Goal: Task Accomplishment & Management: Manage account settings

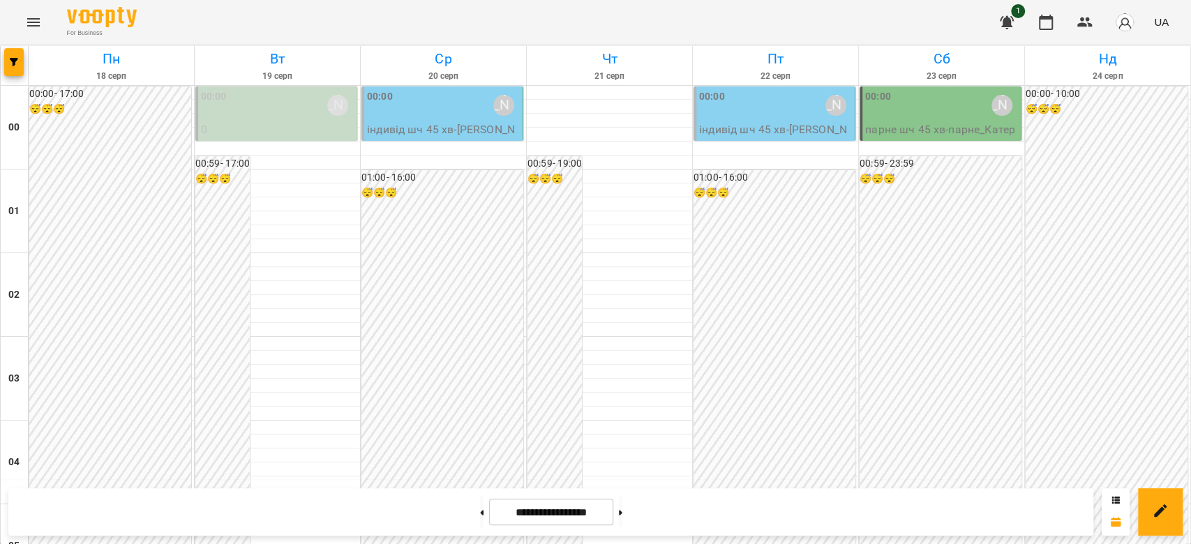
scroll to position [1395, 0]
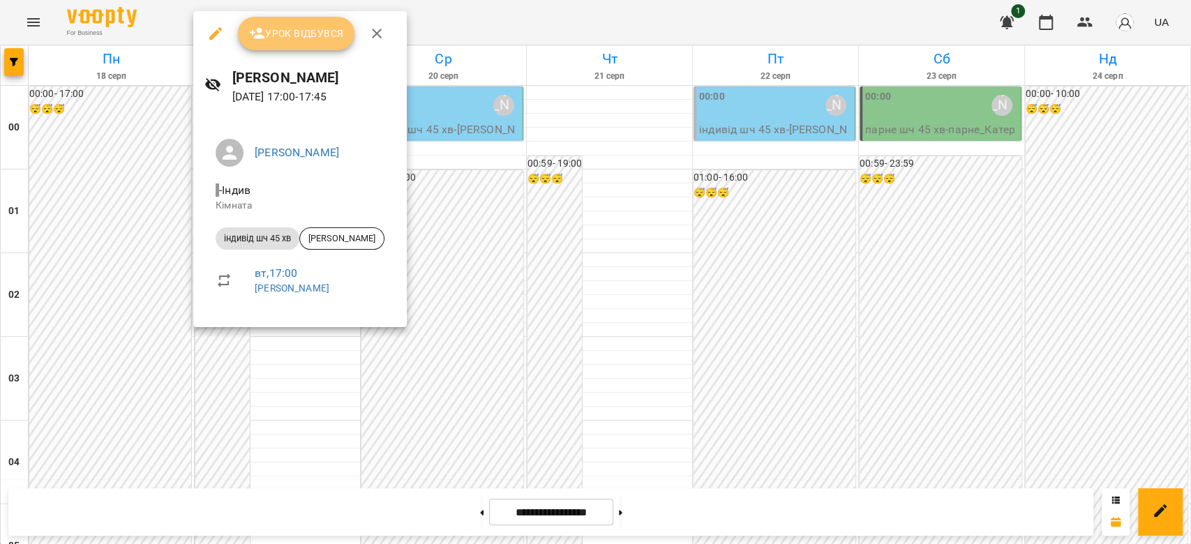
click at [312, 33] on span "Урок відбувся" at bounding box center [296, 33] width 95 height 17
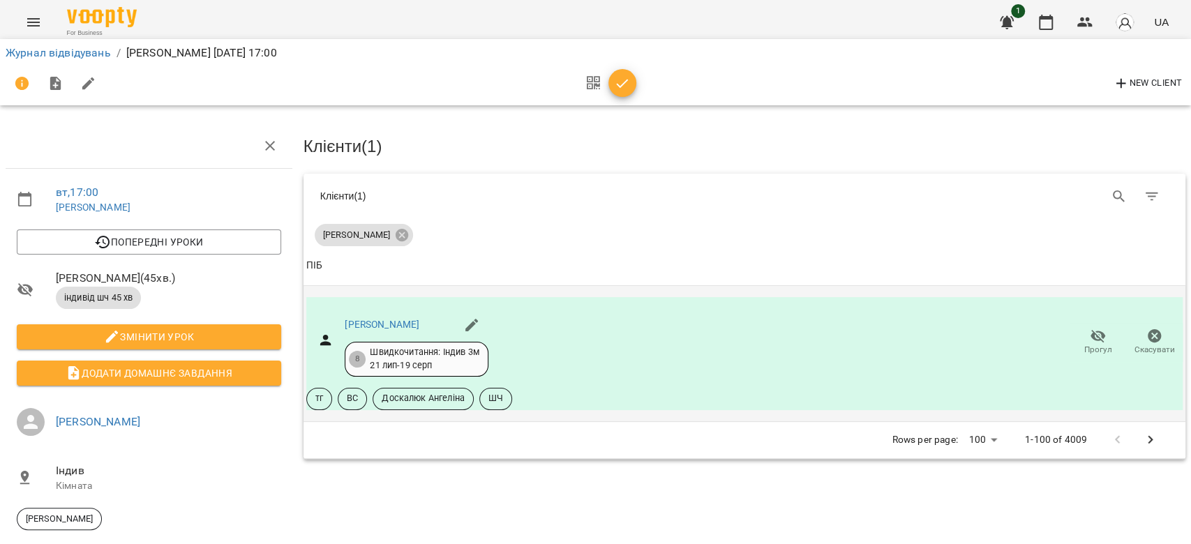
click at [414, 350] on div "Швидкочитання: Індив 3м [DATE] - [DATE]" at bounding box center [424, 359] width 109 height 26
click at [377, 320] on link "[PERSON_NAME]" at bounding box center [382, 324] width 75 height 11
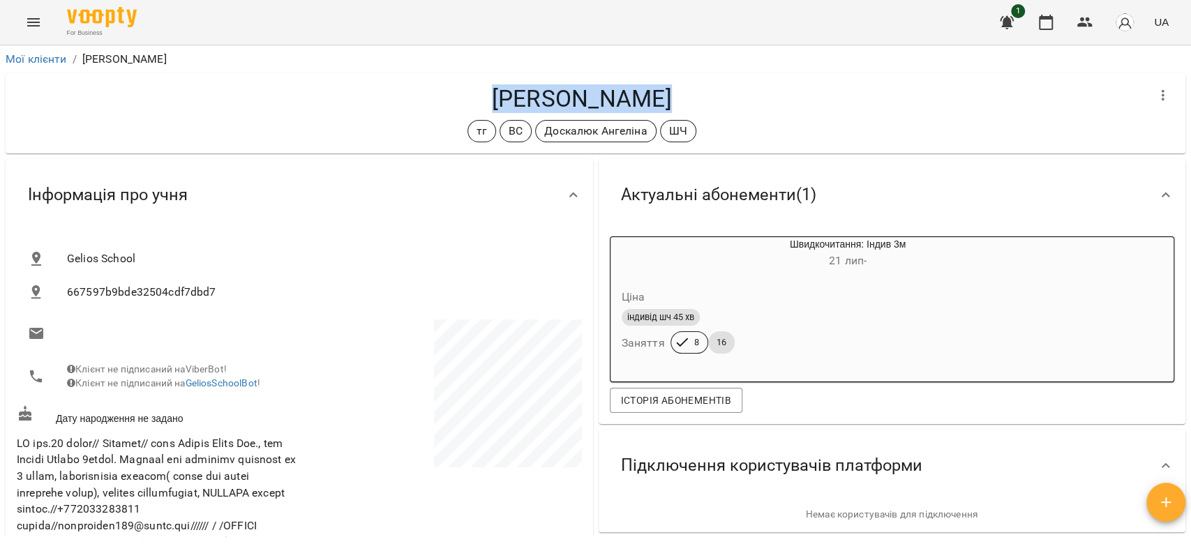
drag, startPoint x: 665, startPoint y: 100, endPoint x: 495, endPoint y: 105, distance: 170.3
click at [495, 105] on h4 "[PERSON_NAME]" at bounding box center [582, 98] width 1130 height 29
copy h4 "[PERSON_NAME]"
